Goal: Find specific page/section: Find specific page/section

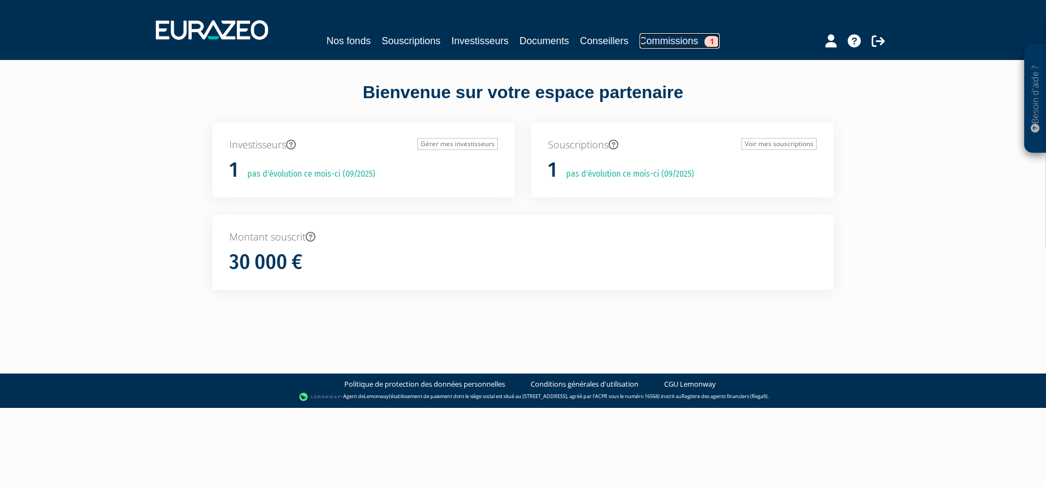
click at [671, 38] on link "Commissions 1" at bounding box center [680, 40] width 80 height 15
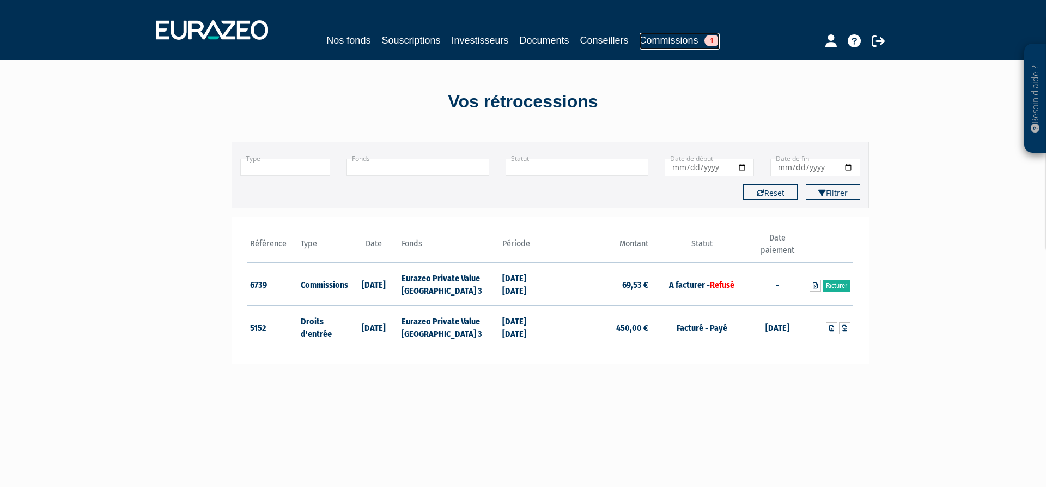
click at [714, 36] on span "1" at bounding box center [712, 40] width 15 height 11
click at [714, 41] on span "1" at bounding box center [712, 40] width 15 height 11
